Goal: Navigation & Orientation: Find specific page/section

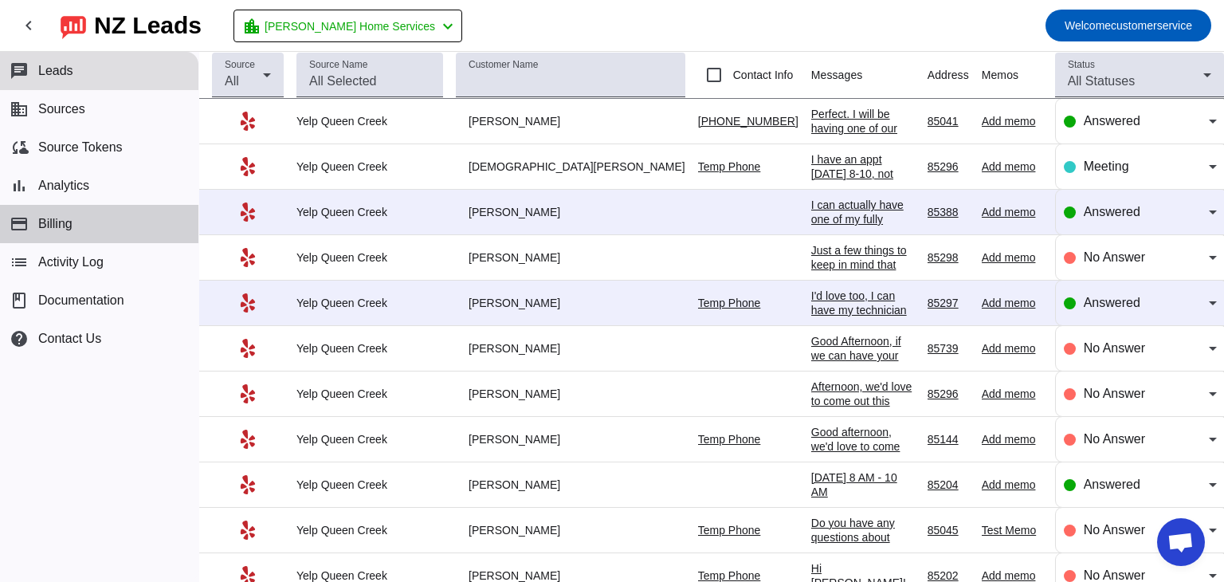
click at [71, 221] on span "Billing" at bounding box center [55, 224] width 34 height 14
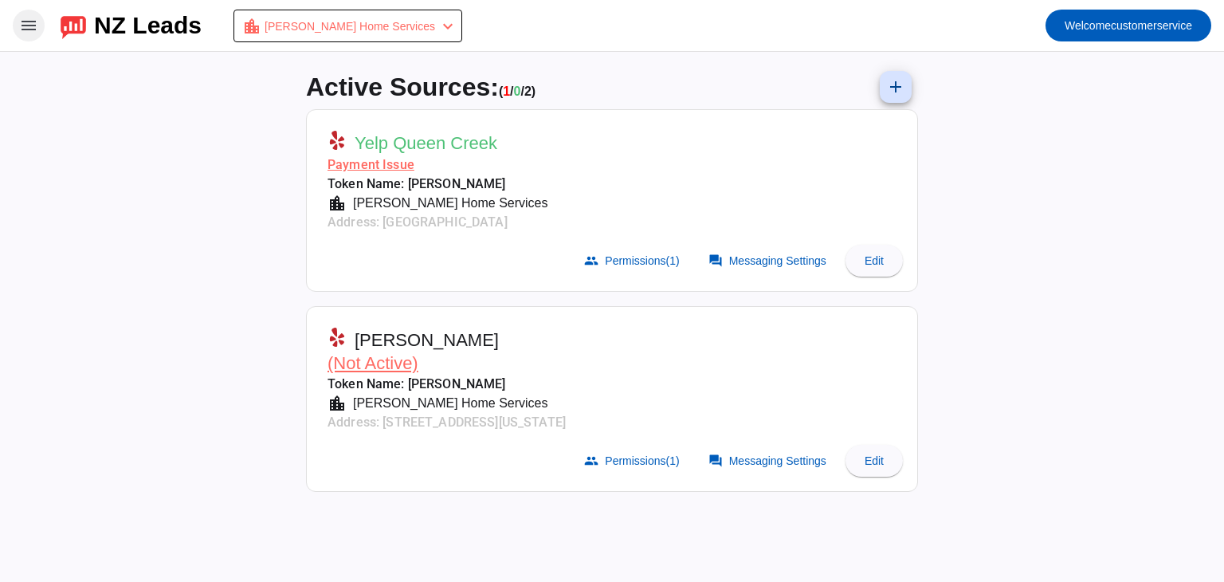
click at [32, 26] on mat-icon "menu" at bounding box center [28, 25] width 19 height 19
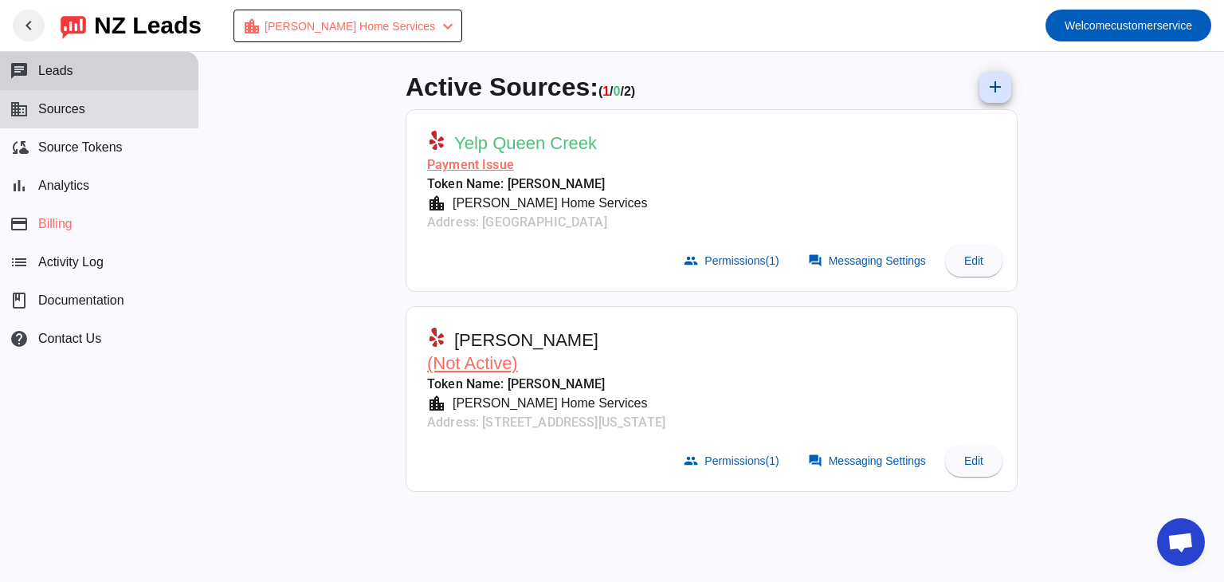
click at [62, 74] on span "Leads" at bounding box center [55, 71] width 35 height 14
